Goal: Transaction & Acquisition: Purchase product/service

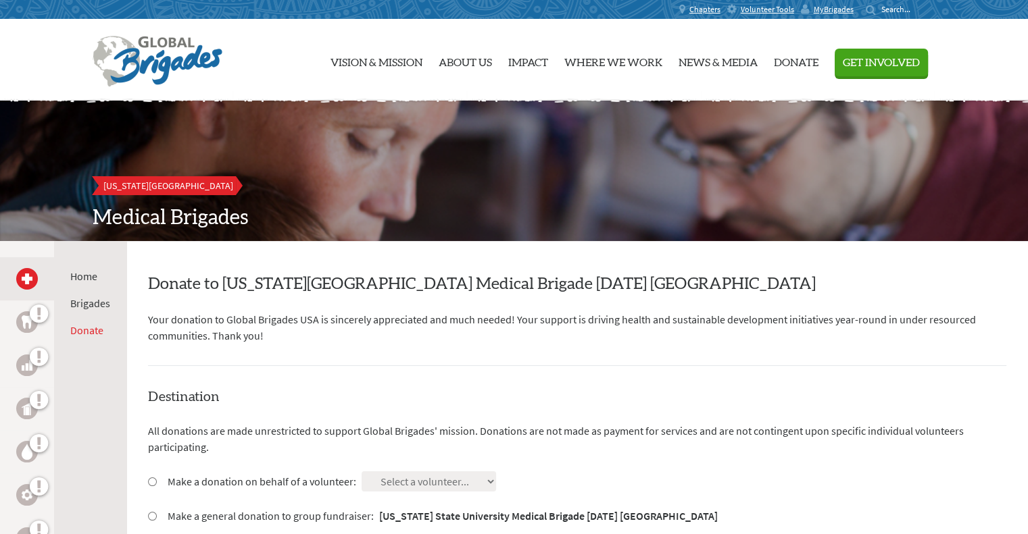
click at [241, 288] on h2 "Donate to [US_STATE][GEOGRAPHIC_DATA] Medical Brigade [DATE] [GEOGRAPHIC_DATA]" at bounding box center [577, 285] width 858 height 22
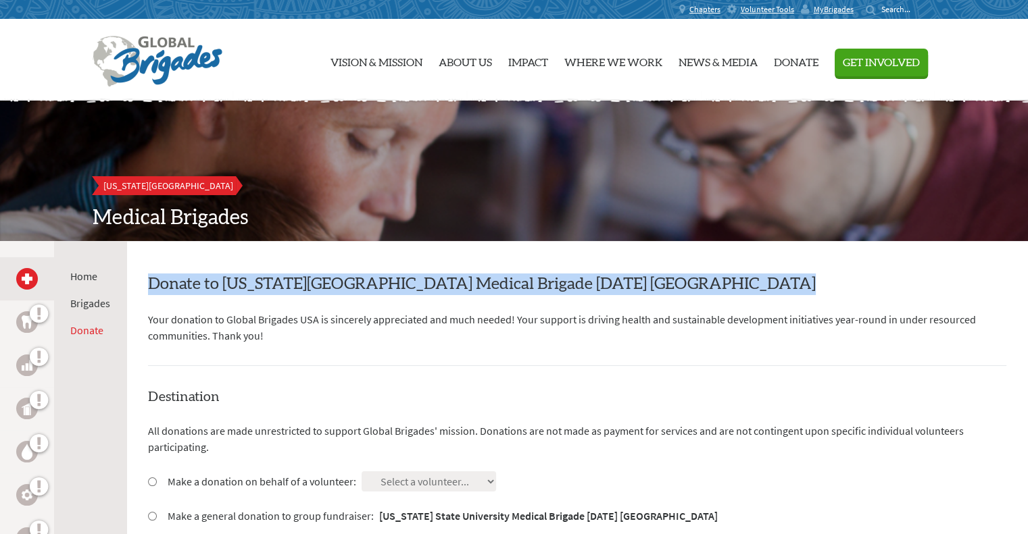
click at [241, 288] on h2 "Donate to [US_STATE][GEOGRAPHIC_DATA] Medical Brigade [DATE] [GEOGRAPHIC_DATA]" at bounding box center [577, 285] width 858 height 22
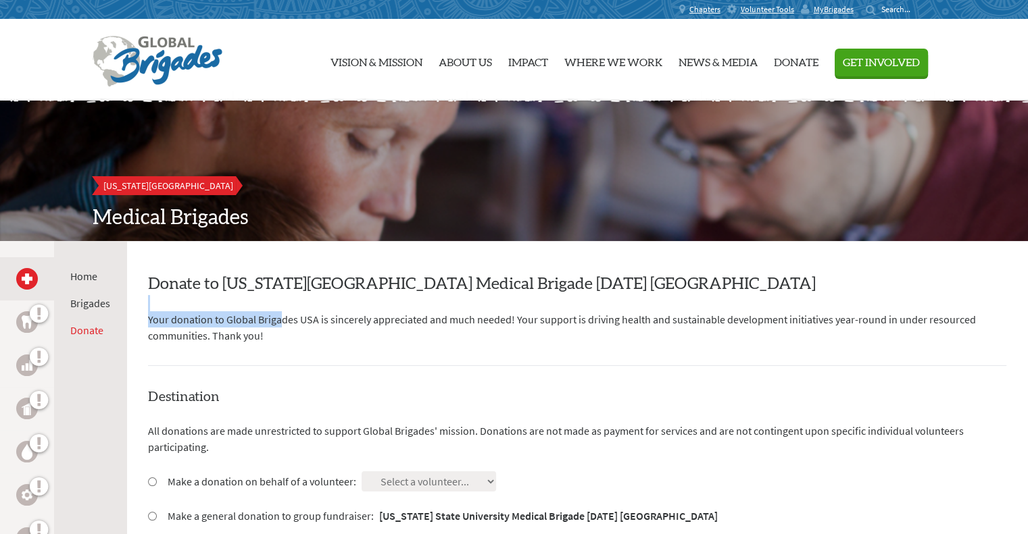
drag, startPoint x: 241, startPoint y: 318, endPoint x: 478, endPoint y: 307, distance: 237.4
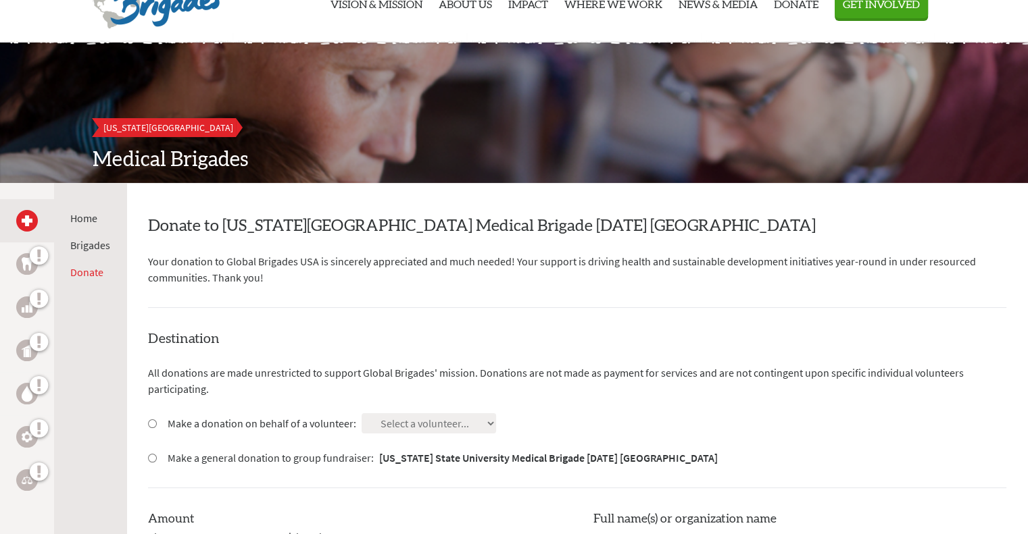
scroll to position [135, 0]
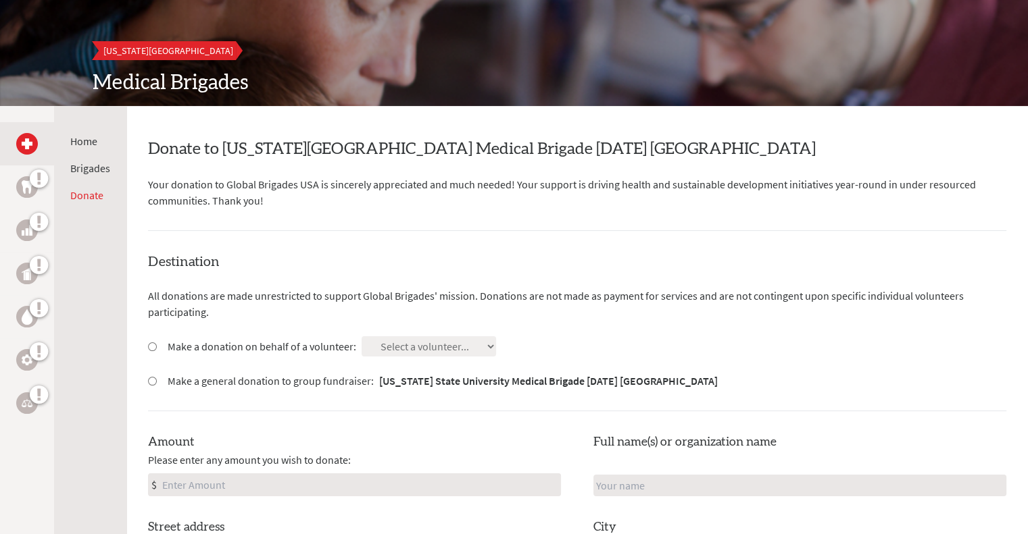
click at [212, 297] on p "All donations are made unrestricted to support Global Brigades' mission. Donati…" at bounding box center [577, 304] width 858 height 32
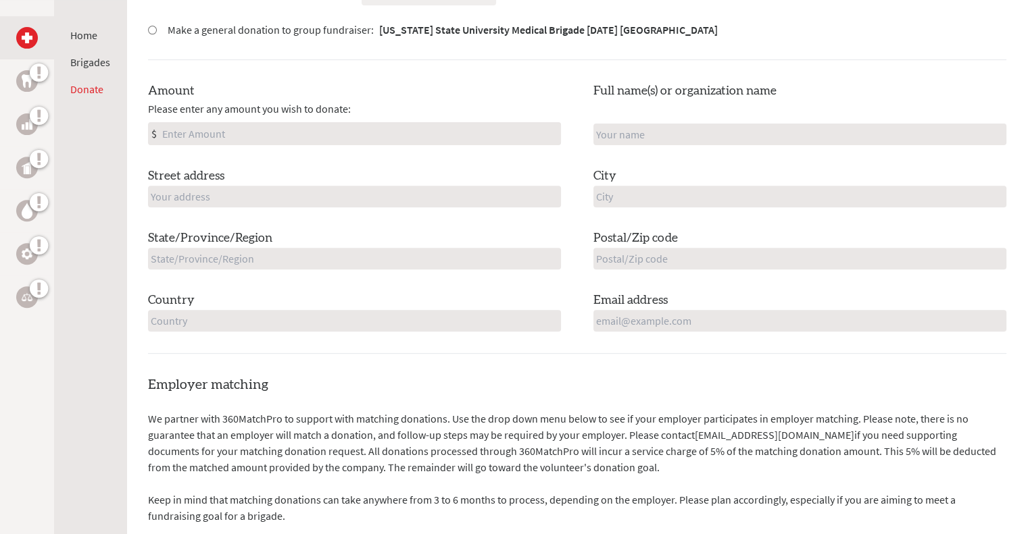
scroll to position [540, 0]
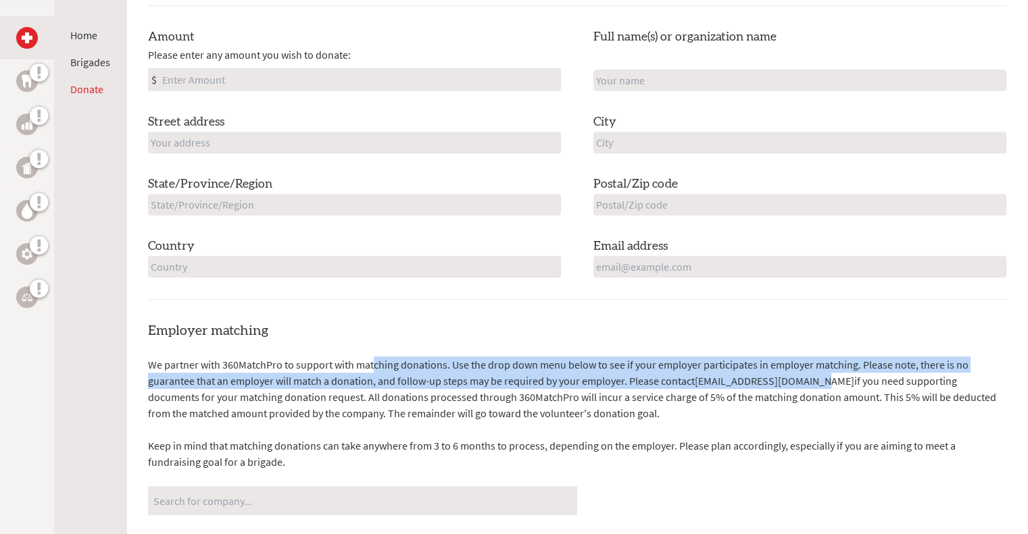
drag, startPoint x: 390, startPoint y: 359, endPoint x: 814, endPoint y: 374, distance: 423.8
click at [814, 374] on p "We partner with 360MatchPro to support with matching donations. Use the drop do…" at bounding box center [577, 389] width 858 height 65
click at [814, 374] on link "[EMAIL_ADDRESS][DOMAIN_NAME]" at bounding box center [773, 381] width 159 height 14
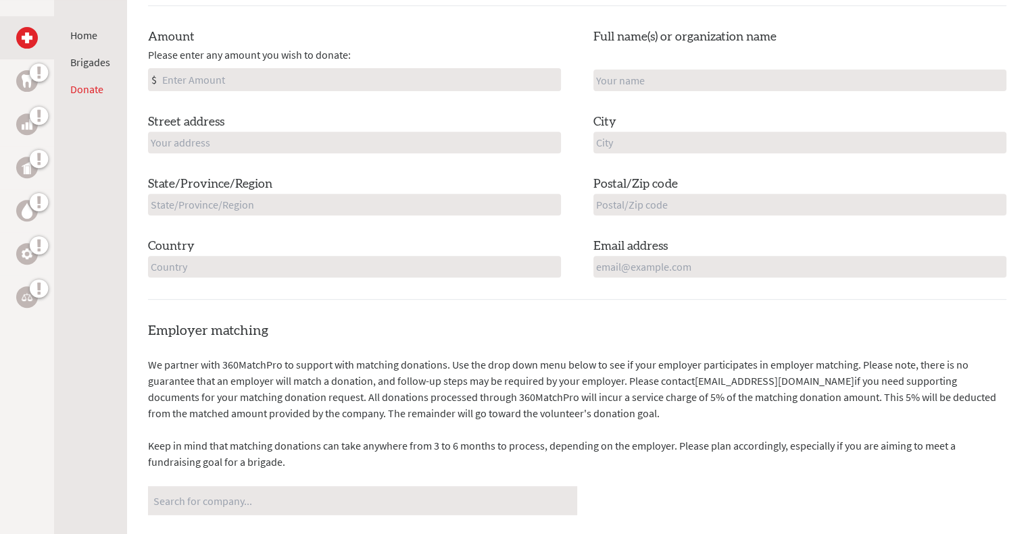
click at [962, 377] on p "We partner with 360MatchPro to support with matching donations. Use the drop do…" at bounding box center [577, 389] width 858 height 65
drag, startPoint x: 950, startPoint y: 380, endPoint x: 949, endPoint y: 418, distance: 38.5
click at [949, 418] on p "We partner with 360MatchPro to support with matching donations. Use the drop do…" at bounding box center [577, 389] width 858 height 65
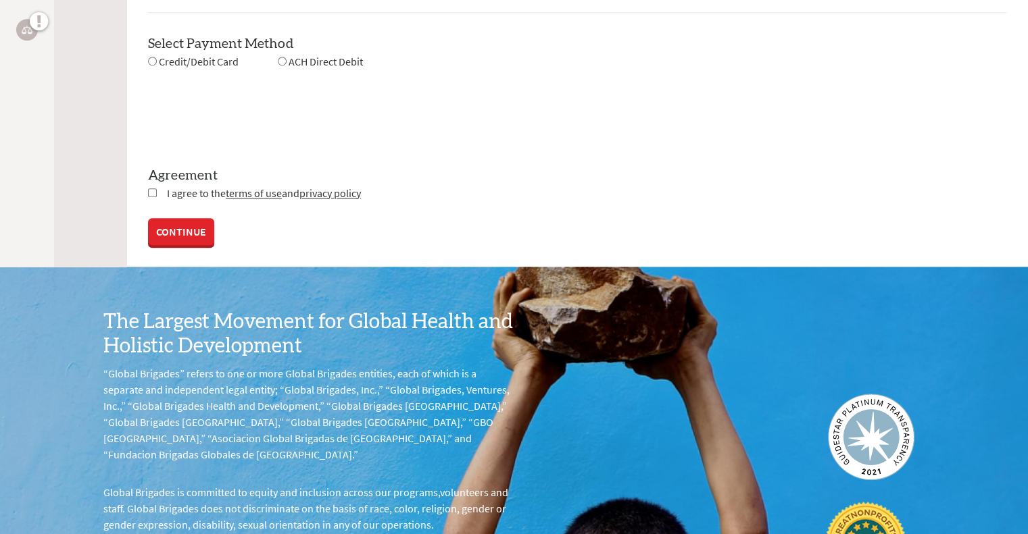
scroll to position [1486, 0]
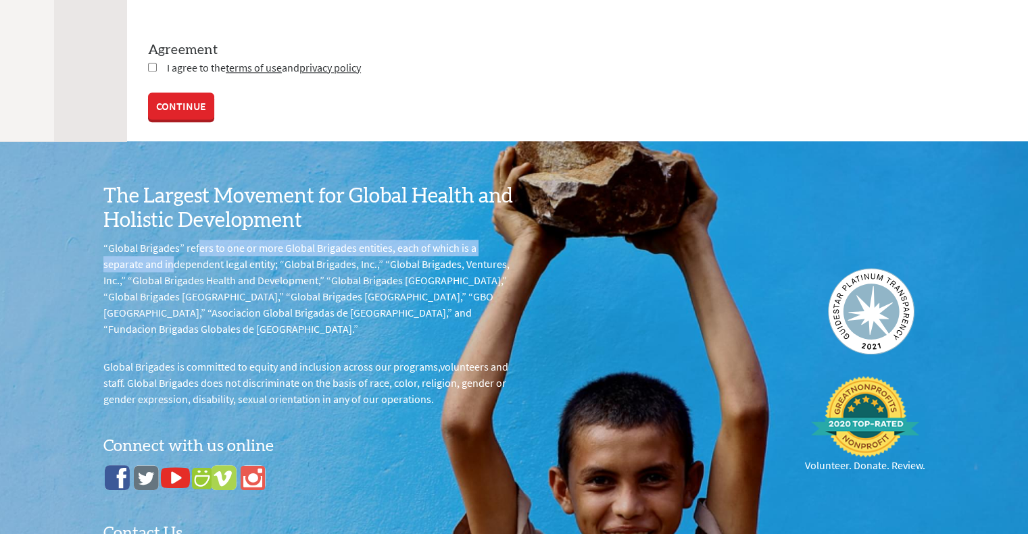
drag, startPoint x: 220, startPoint y: 238, endPoint x: 464, endPoint y: 238, distance: 244.6
click at [464, 240] on p "“Global Brigades” refers to one or more Global Brigades entities, each of which…" at bounding box center [308, 288] width 411 height 97
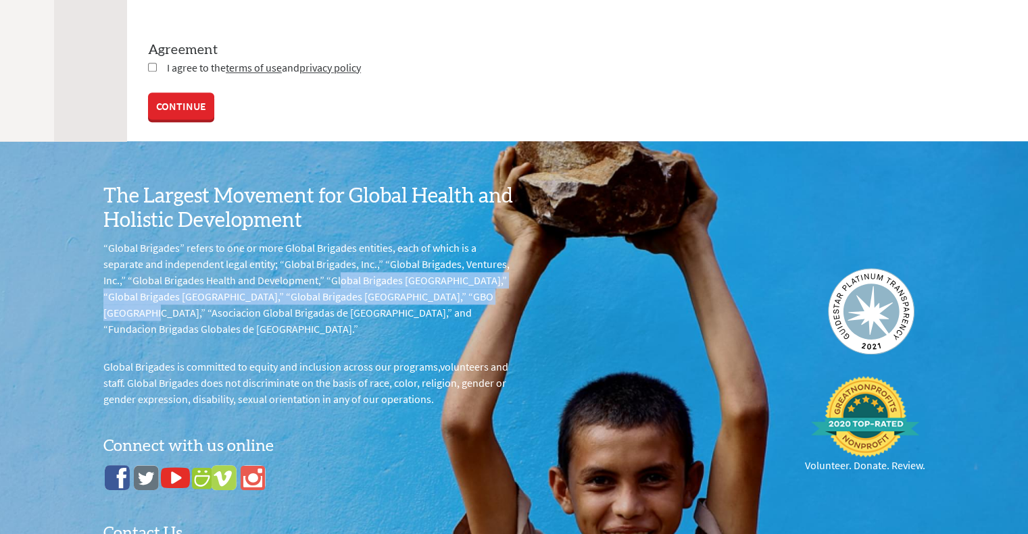
drag, startPoint x: 105, startPoint y: 283, endPoint x: 197, endPoint y: 295, distance: 92.7
click at [197, 295] on p "“Global Brigades” refers to one or more Global Brigades entities, each of which…" at bounding box center [308, 288] width 411 height 97
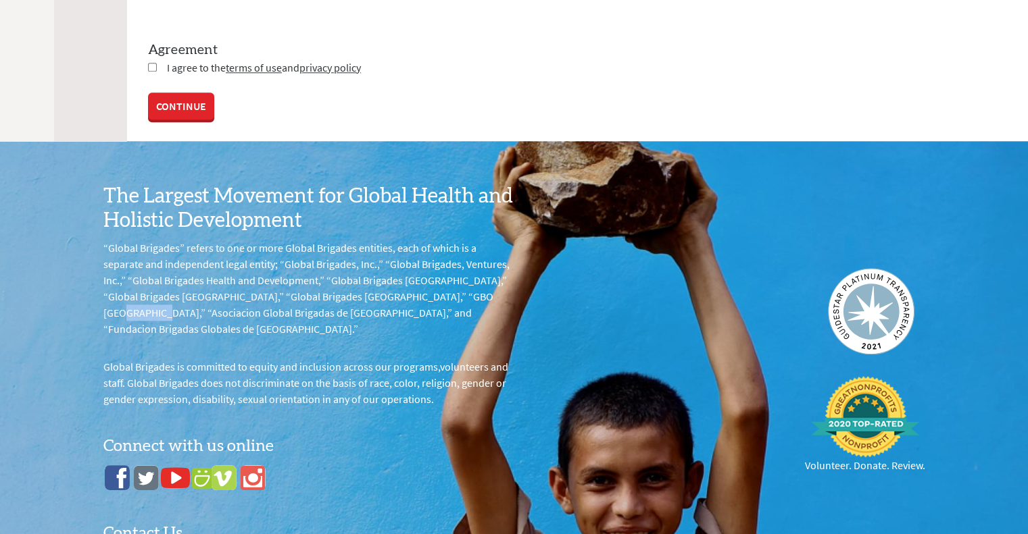
click at [197, 295] on p "“Global Brigades” refers to one or more Global Brigades entities, each of which…" at bounding box center [308, 288] width 411 height 97
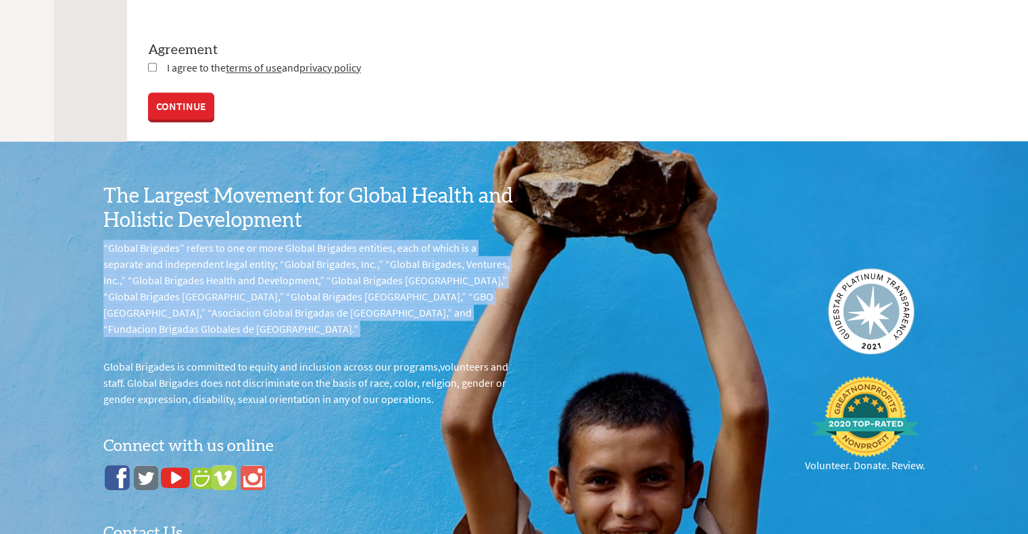
click at [197, 295] on p "“Global Brigades” refers to one or more Global Brigades entities, each of which…" at bounding box center [308, 288] width 411 height 97
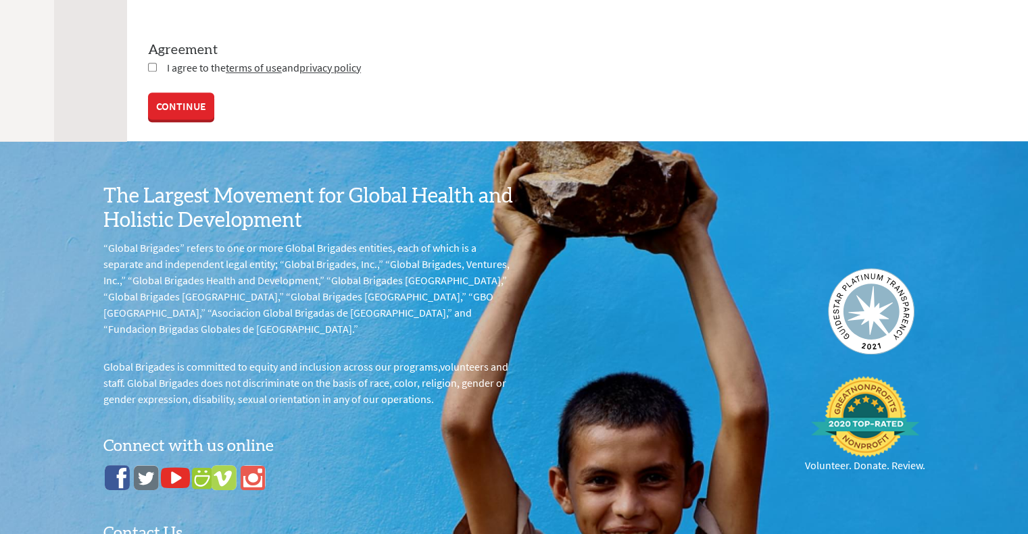
click at [351, 359] on p "Global Brigades is committed to equity and inclusion across our programs,volunt…" at bounding box center [308, 383] width 411 height 49
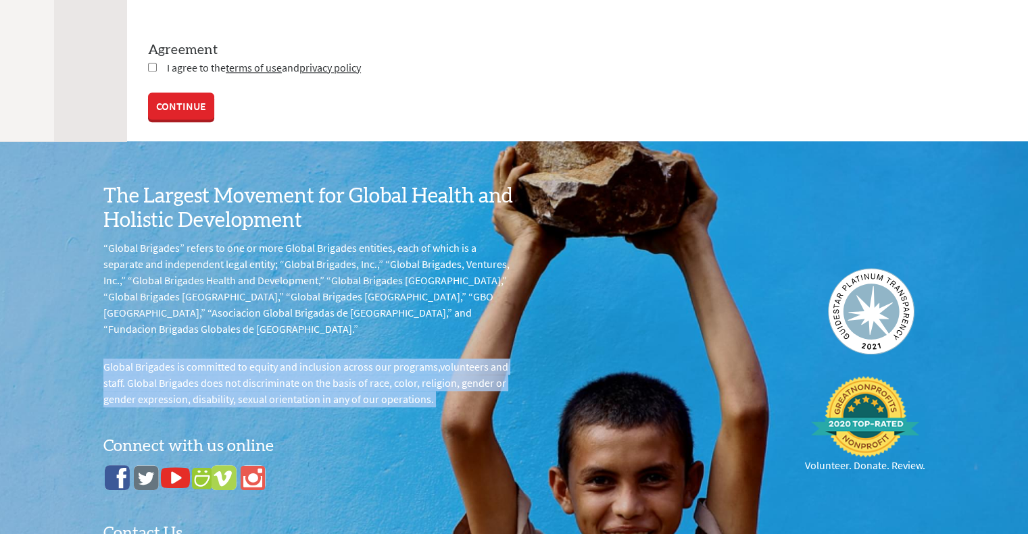
click at [351, 359] on p "Global Brigades is committed to equity and inclusion across our programs,volunt…" at bounding box center [308, 383] width 411 height 49
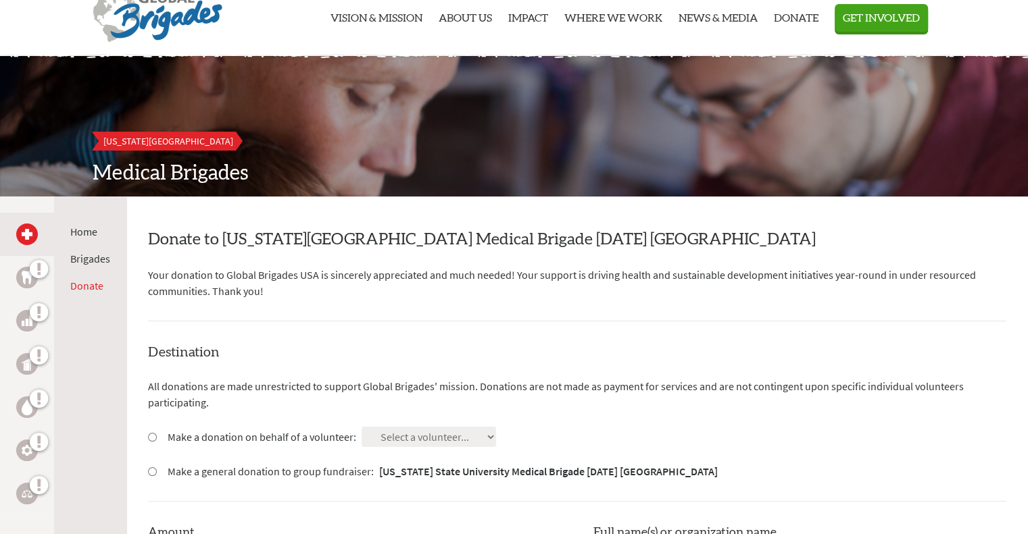
scroll to position [0, 0]
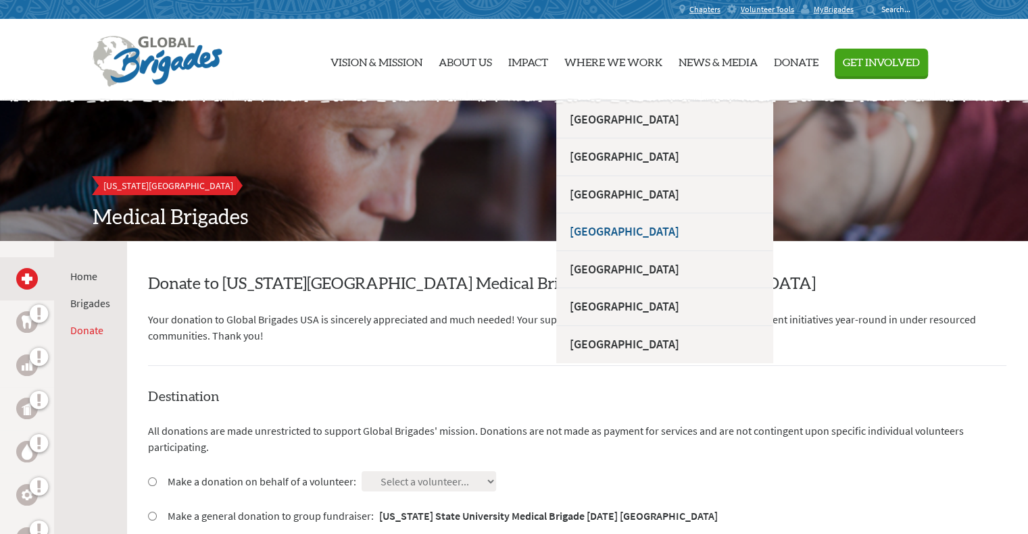
click at [680, 228] on link "[GEOGRAPHIC_DATA]" at bounding box center [664, 232] width 216 height 38
